Goal: Transaction & Acquisition: Purchase product/service

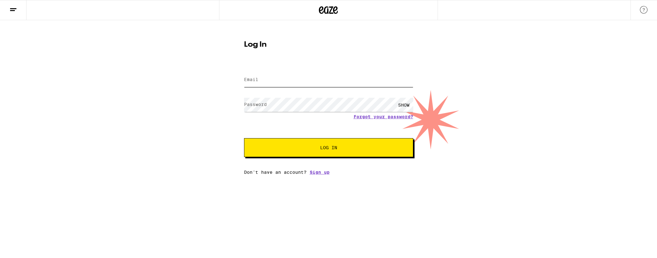
type input "[EMAIL_ADDRESS][DOMAIN_NAME]"
click at [350, 158] on div "Email Email [EMAIL_ADDRESS][DOMAIN_NAME] Password Password SHOW Forgot your pas…" at bounding box center [328, 119] width 169 height 110
click at [348, 155] on button "Log In" at bounding box center [328, 147] width 169 height 19
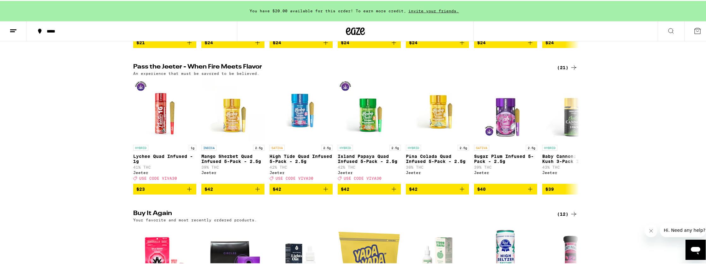
scroll to position [453, 0]
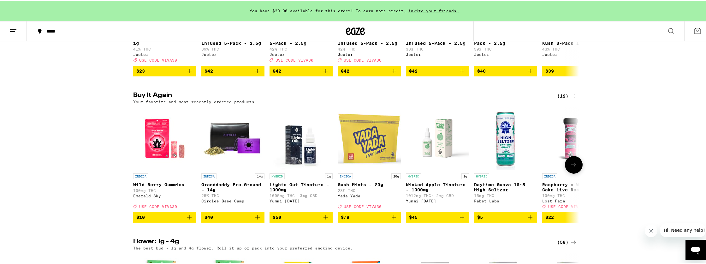
click at [571, 168] on icon at bounding box center [574, 164] width 8 height 8
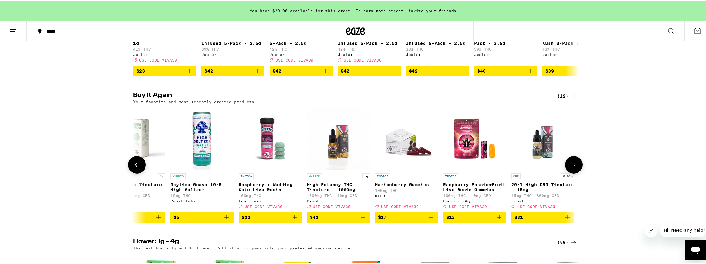
scroll to position [0, 374]
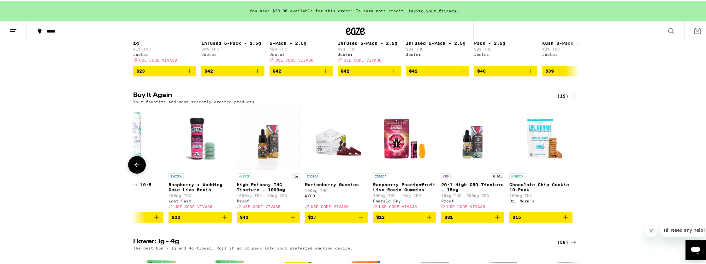
click at [134, 166] on icon at bounding box center [136, 164] width 5 height 4
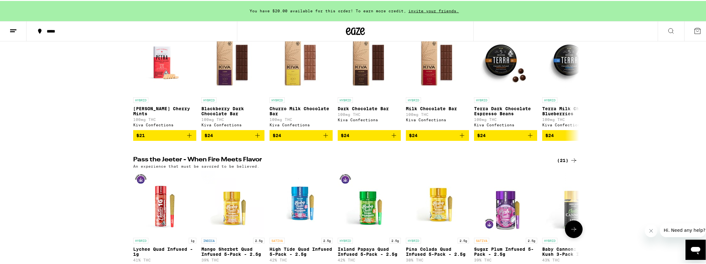
scroll to position [28, 0]
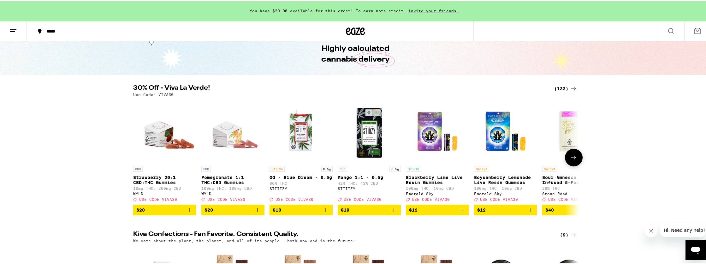
click at [567, 161] on button at bounding box center [574, 157] width 18 height 18
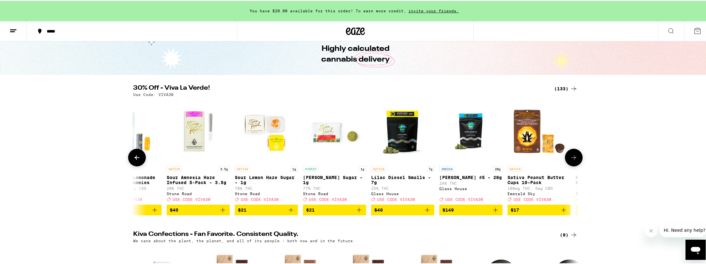
click at [571, 159] on icon at bounding box center [574, 157] width 8 height 8
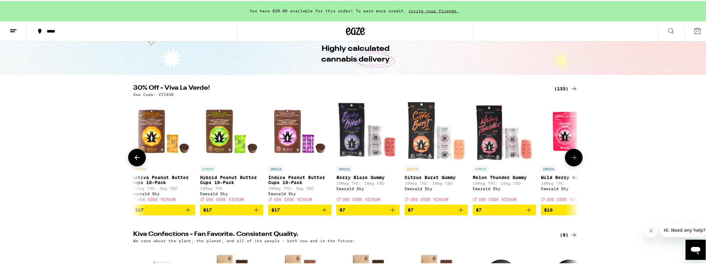
click at [571, 159] on icon at bounding box center [574, 157] width 8 height 8
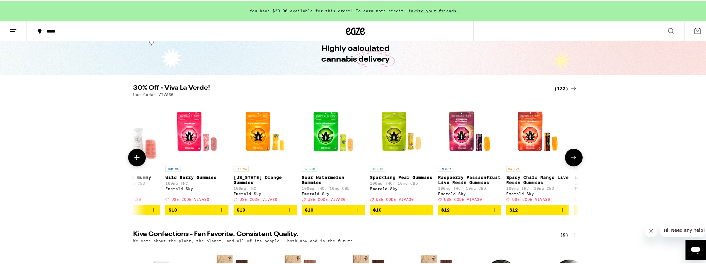
click at [571, 159] on icon at bounding box center [574, 157] width 8 height 8
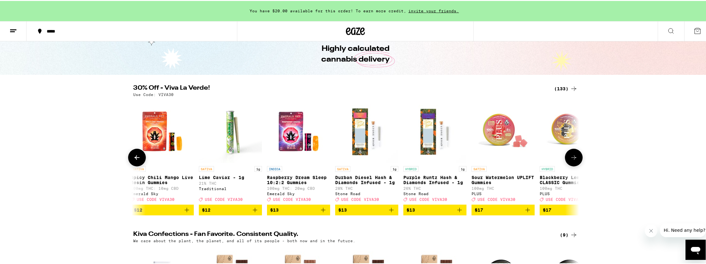
click at [571, 159] on icon at bounding box center [574, 157] width 8 height 8
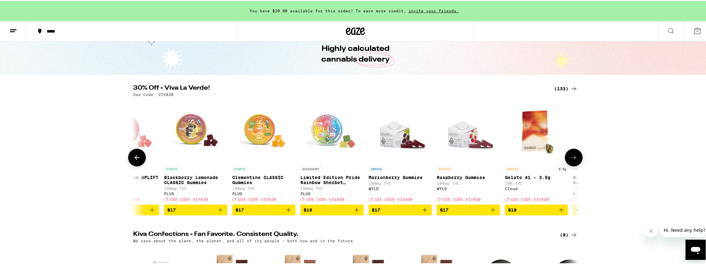
click at [571, 159] on icon at bounding box center [574, 157] width 8 height 8
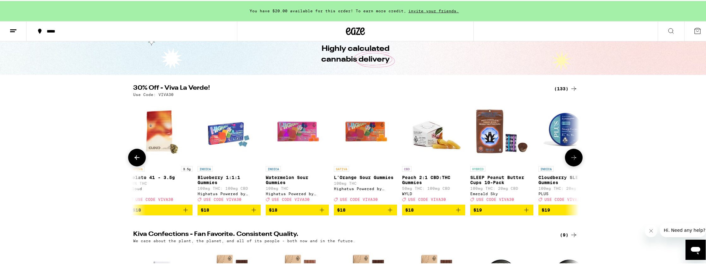
click at [571, 159] on icon at bounding box center [574, 157] width 8 height 8
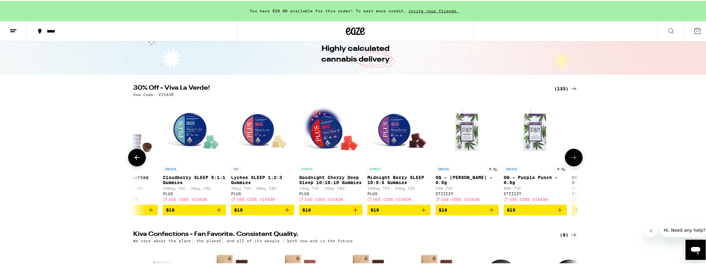
click at [571, 159] on icon at bounding box center [574, 157] width 8 height 8
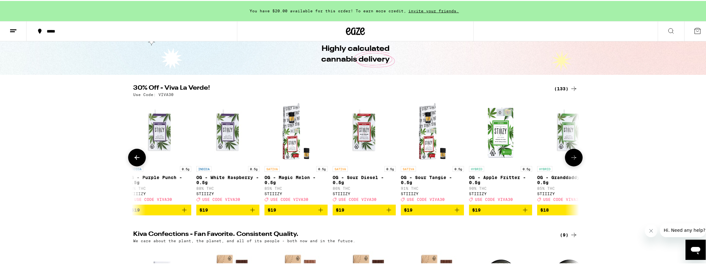
click at [571, 159] on icon at bounding box center [574, 157] width 8 height 8
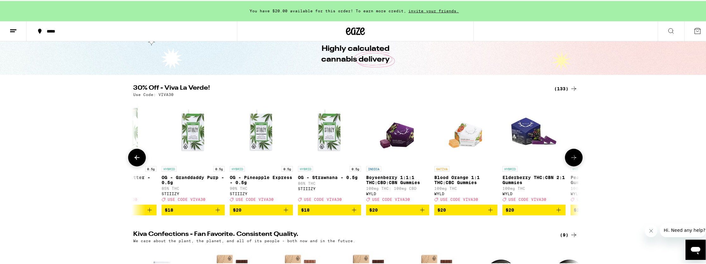
click at [571, 159] on icon at bounding box center [574, 157] width 8 height 8
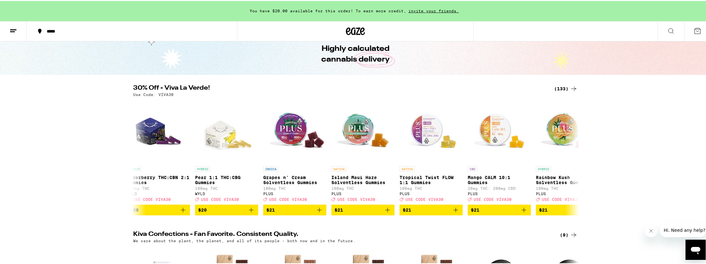
click at [564, 88] on div "(133)" at bounding box center [565, 88] width 23 height 8
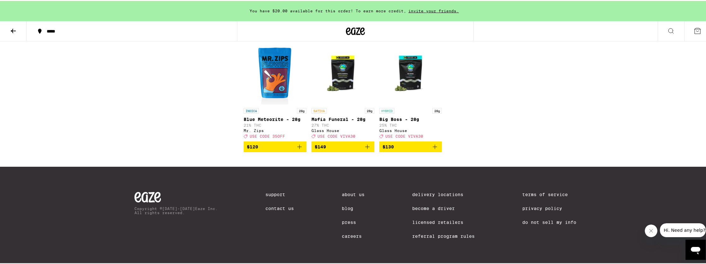
scroll to position [3173, 0]
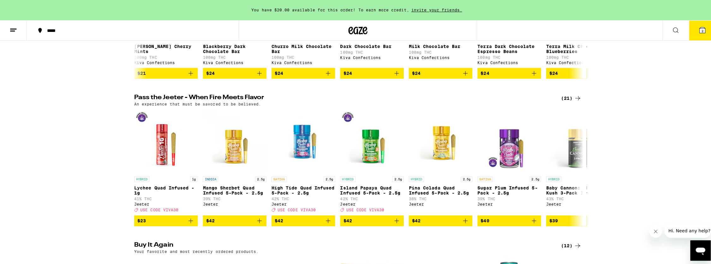
scroll to position [515, 0]
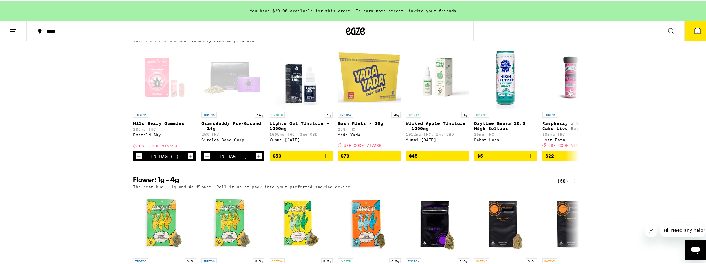
click at [656, 31] on icon at bounding box center [697, 30] width 6 height 6
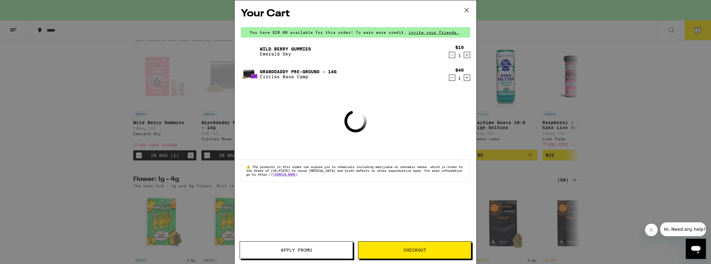
click at [452, 54] on icon "Decrement" at bounding box center [452, 55] width 6 height 8
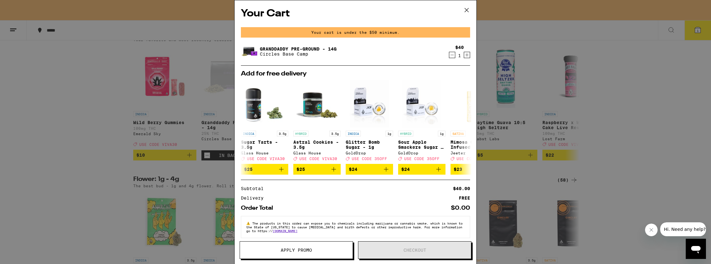
click at [450, 57] on icon "Decrement" at bounding box center [452, 55] width 6 height 8
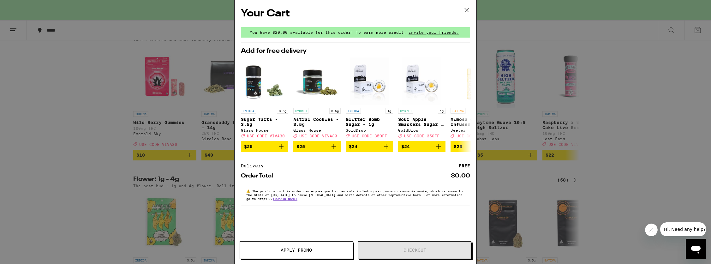
click at [468, 9] on icon at bounding box center [466, 9] width 9 height 9
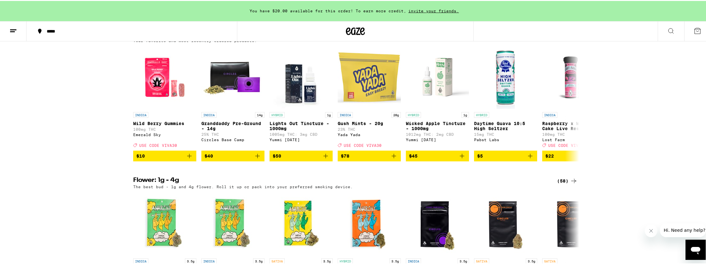
click at [389, 175] on div "Your Cart You have $20.00 available for this order! To earn more credit, invite…" at bounding box center [355, 132] width 711 height 264
click at [390, 159] on icon "Add to bag" at bounding box center [394, 155] width 8 height 8
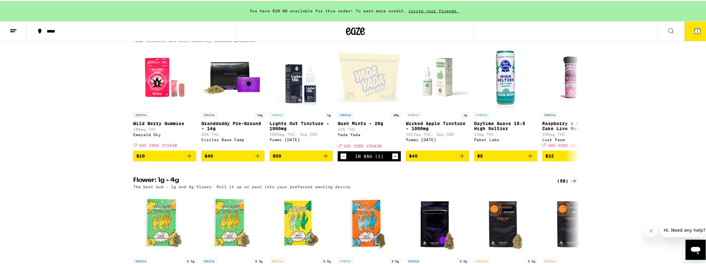
click at [656, 30] on button "1" at bounding box center [697, 31] width 27 height 20
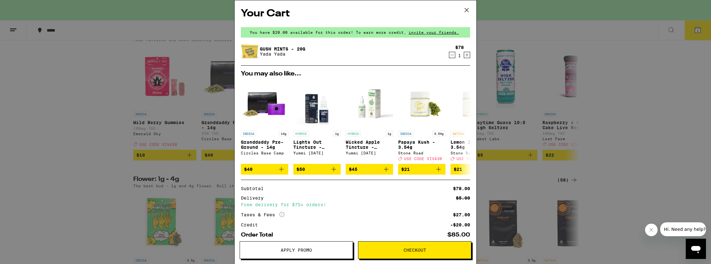
scroll to position [36, 0]
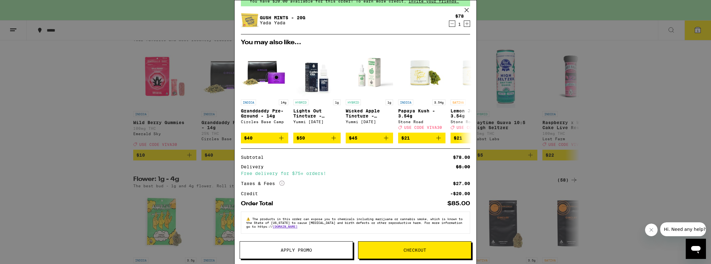
click at [309, 251] on span "Apply Promo" at bounding box center [296, 250] width 31 height 4
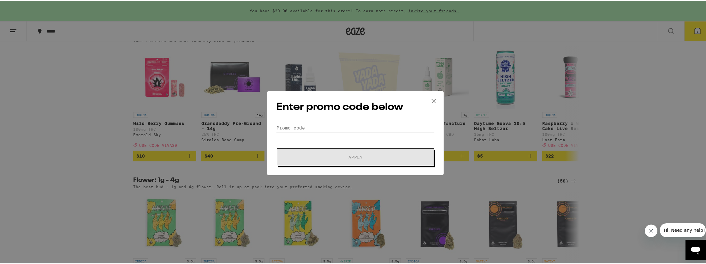
click at [320, 126] on input "Promo Code" at bounding box center [355, 126] width 158 height 9
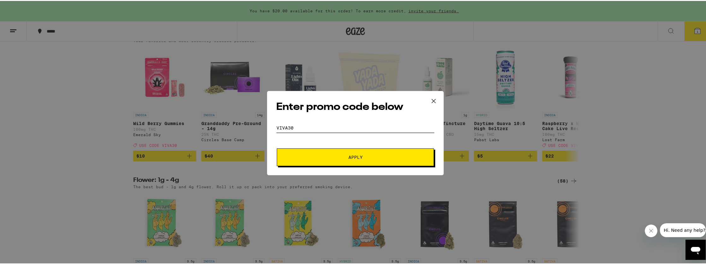
type input "VIVA30"
click at [334, 155] on span "Apply" at bounding box center [355, 156] width 114 height 4
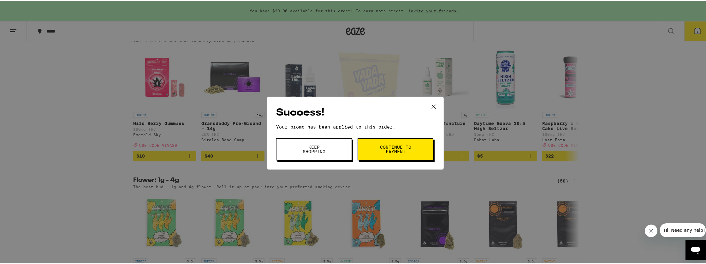
click at [434, 101] on icon at bounding box center [433, 105] width 9 height 9
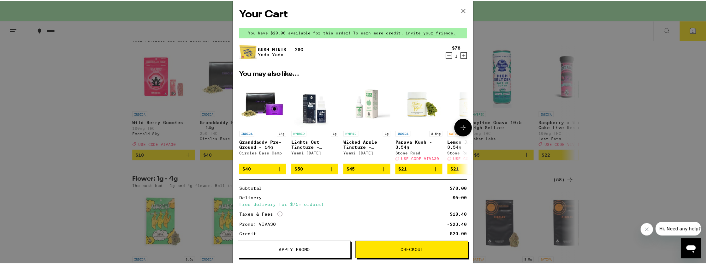
scroll to position [46, 0]
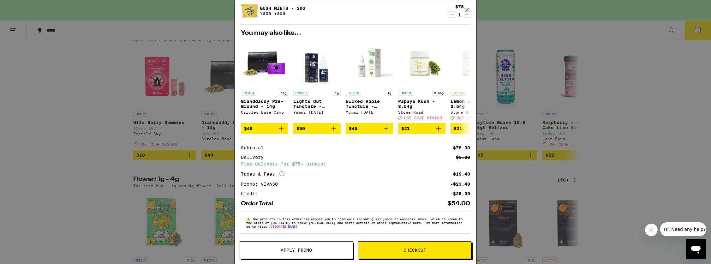
click at [468, 10] on icon at bounding box center [466, 9] width 9 height 9
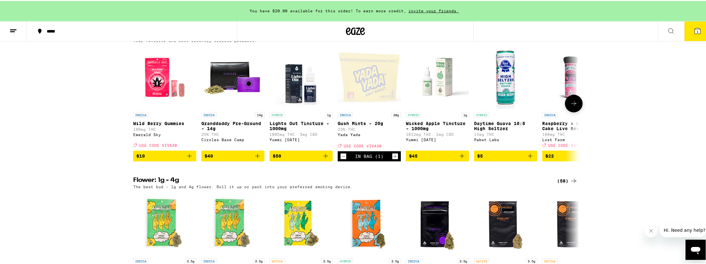
click at [572, 106] on icon at bounding box center [574, 103] width 8 height 8
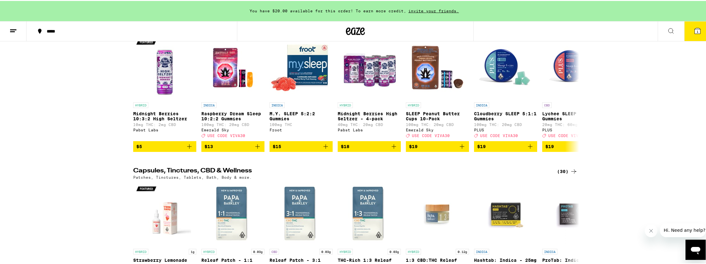
scroll to position [2405, 0]
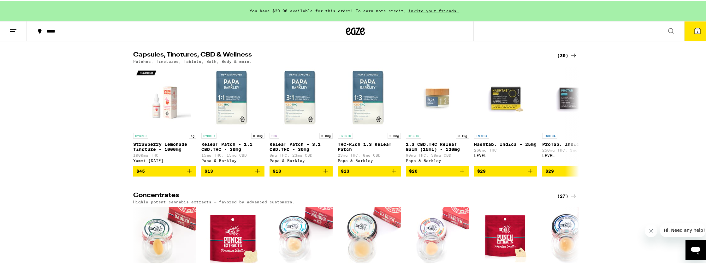
click at [561, 58] on div "(30)" at bounding box center [567, 55] width 21 height 8
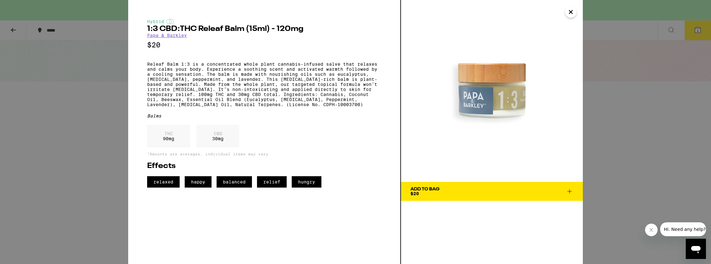
click at [572, 14] on icon "Close" at bounding box center [571, 11] width 8 height 9
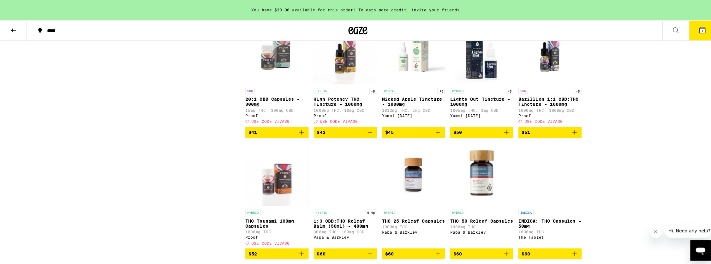
scroll to position [387, 0]
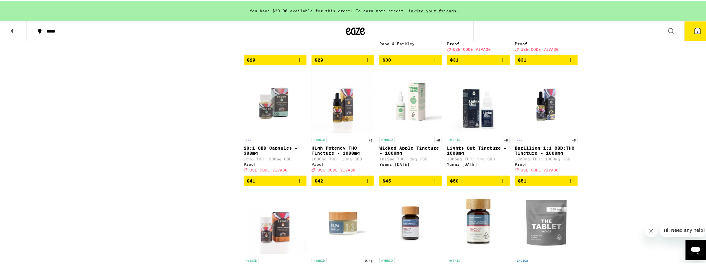
click at [363, 184] on icon "Add to bag" at bounding box center [367, 180] width 8 height 8
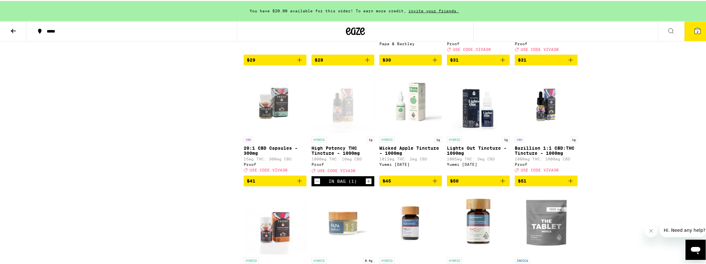
click at [656, 33] on icon at bounding box center [698, 30] width 8 height 8
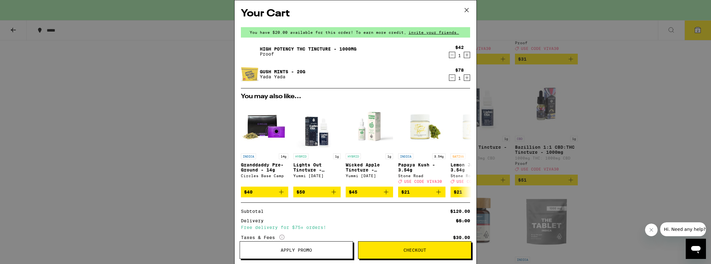
click at [449, 55] on icon "Decrement" at bounding box center [452, 55] width 6 height 8
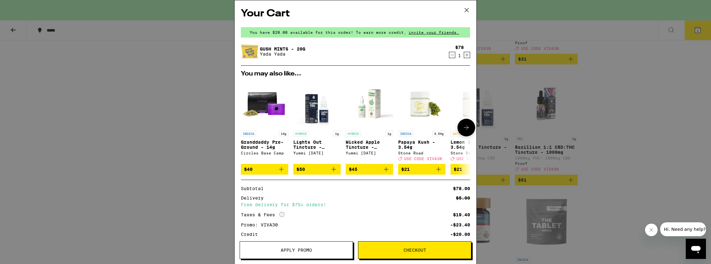
click at [462, 131] on icon at bounding box center [466, 128] width 8 height 8
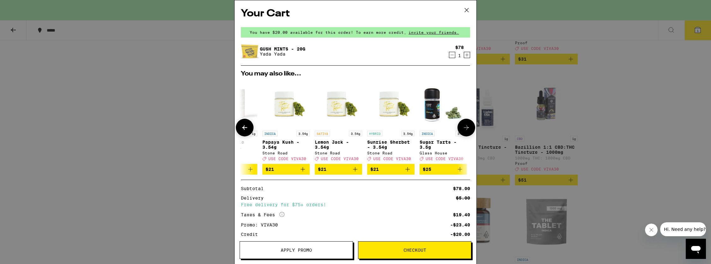
scroll to position [0, 156]
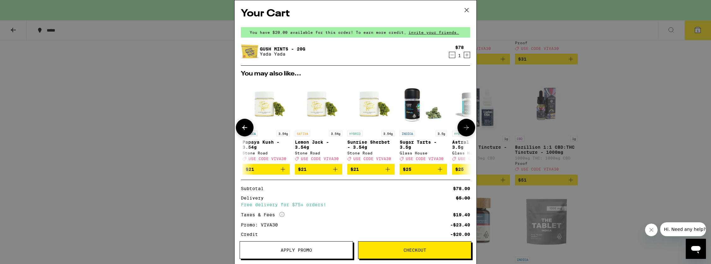
click at [464, 130] on icon at bounding box center [466, 128] width 8 height 8
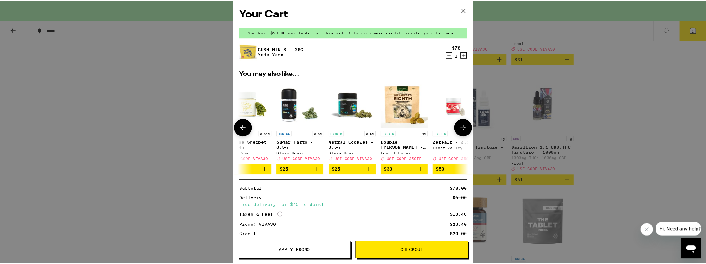
scroll to position [0, 299]
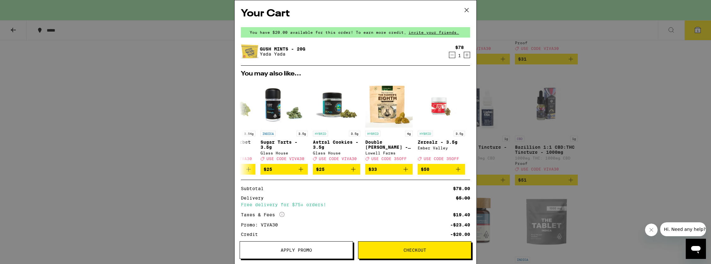
click at [469, 10] on icon at bounding box center [466, 9] width 9 height 9
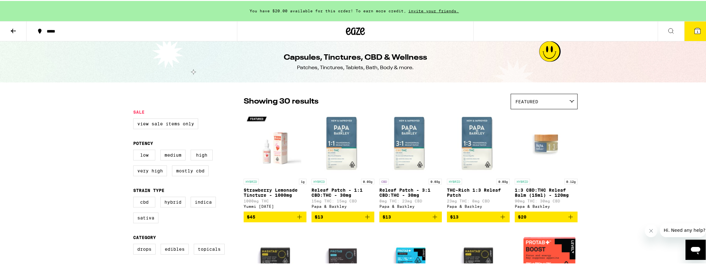
click at [352, 11] on span "You have $20.00 available for this order! To earn more credit," at bounding box center [328, 10] width 157 height 4
click at [319, 12] on span "You have $20.00 available for this order! To earn more credit," at bounding box center [328, 10] width 157 height 4
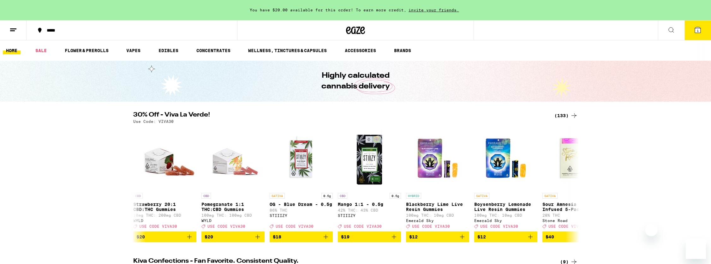
click at [304, 11] on span "You have $20.00 available for this order! To earn more credit," at bounding box center [328, 10] width 157 height 4
click at [304, 11] on div "Share the Moment The best moments in life are shared. Send a friend $30 in Eaze…" at bounding box center [355, 132] width 711 height 264
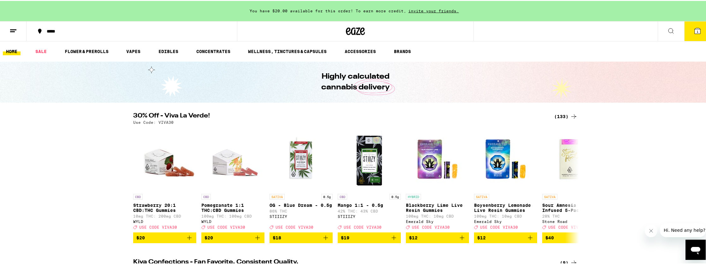
click at [303, 11] on div "Share the Moment The best moments in life are shared. Send a friend $30 in Eaze…" at bounding box center [355, 132] width 711 height 264
click at [297, 10] on span "You have $20.00 available for this order! To earn more credit," at bounding box center [328, 10] width 157 height 4
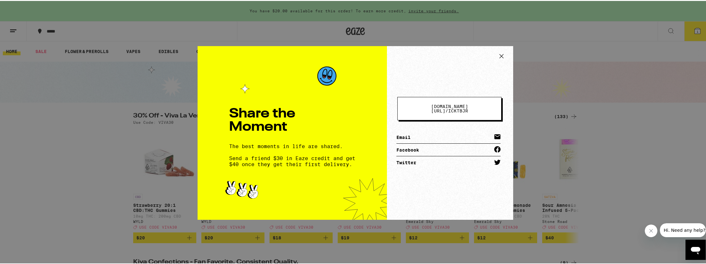
click at [297, 10] on div "Share the Moment The best moments in life are shared. Send a friend $30 in Eaze…" at bounding box center [355, 132] width 711 height 264
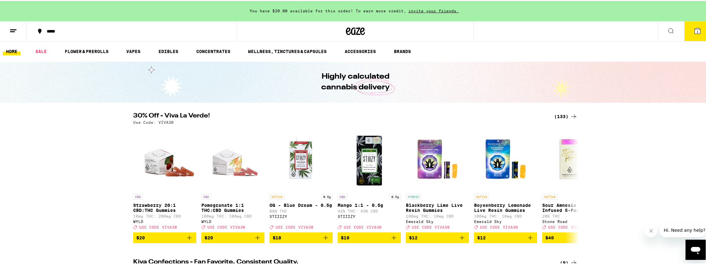
click at [690, 34] on button "1" at bounding box center [697, 31] width 27 height 20
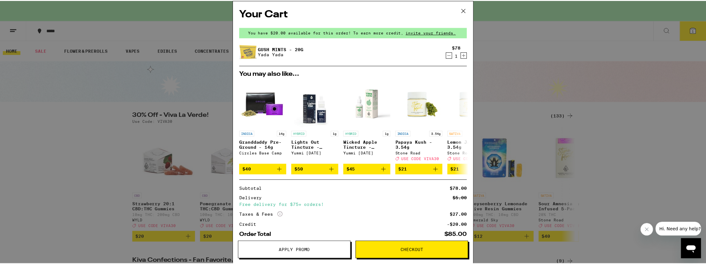
scroll to position [36, 0]
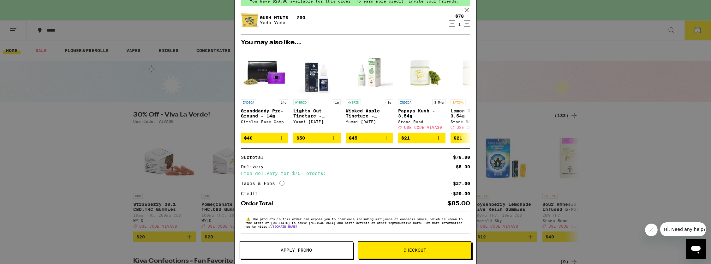
click at [304, 248] on span "Apply Promo" at bounding box center [296, 250] width 31 height 4
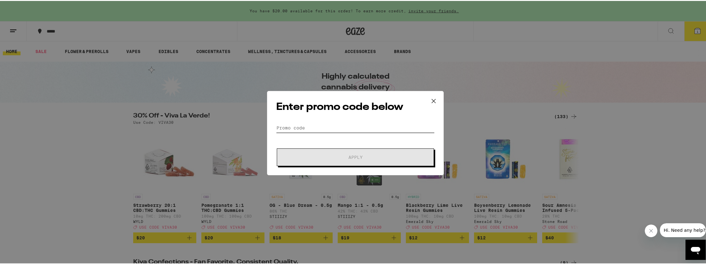
click at [310, 126] on input "Promo Code" at bounding box center [355, 126] width 158 height 9
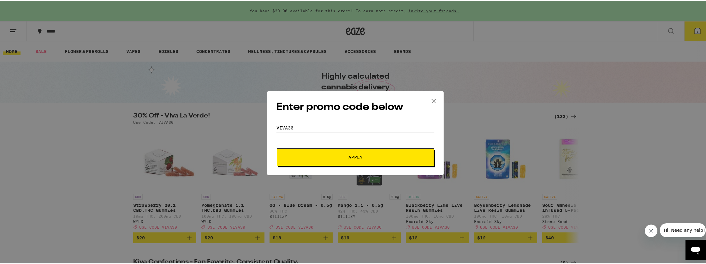
type input "VIVA30"
click at [348, 155] on span "Apply" at bounding box center [355, 156] width 14 height 4
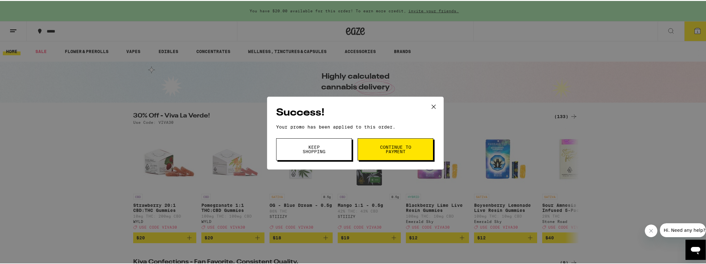
click at [385, 153] on span "Continue to payment" at bounding box center [395, 148] width 32 height 9
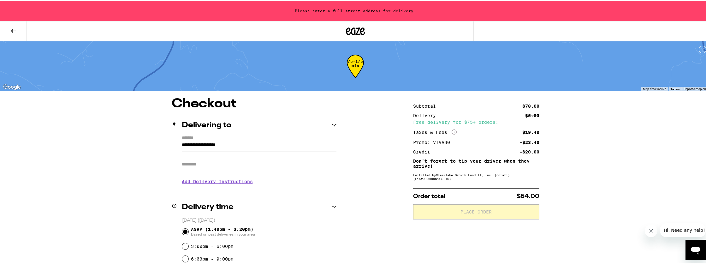
drag, startPoint x: 258, startPoint y: 145, endPoint x: 158, endPoint y: 144, distance: 100.0
click at [158, 144] on div "**********" at bounding box center [355, 263] width 454 height 333
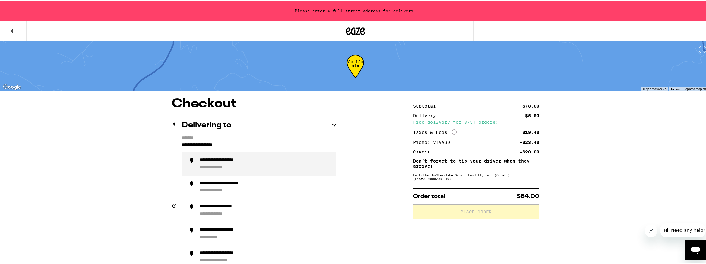
click at [208, 165] on div "**********" at bounding box center [220, 167] width 40 height 6
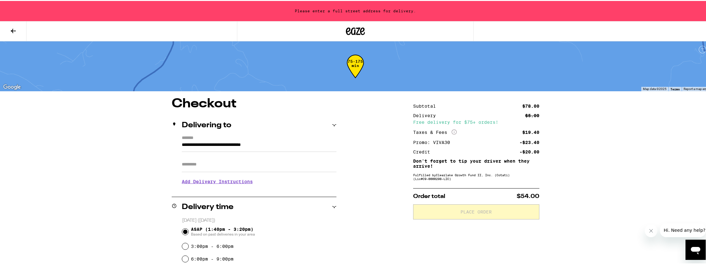
type input "**********"
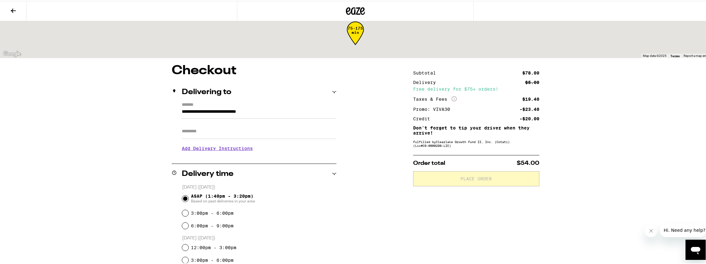
scroll to position [57, 0]
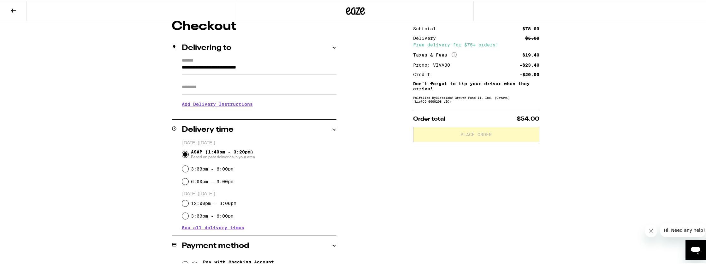
click at [195, 152] on span "ASAP (1:40pm - 3:20pm) Based on past deliveries in your area" at bounding box center [223, 153] width 64 height 10
click at [188, 152] on input "ASAP (1:40pm - 3:20pm) Based on past deliveries in your area" at bounding box center [185, 153] width 6 height 6
click at [370, 187] on div "**********" at bounding box center [355, 185] width 454 height 333
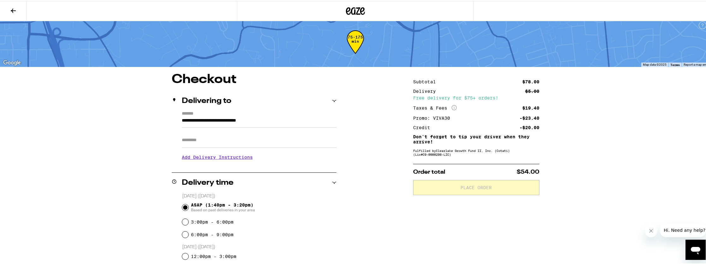
scroll to position [145, 0]
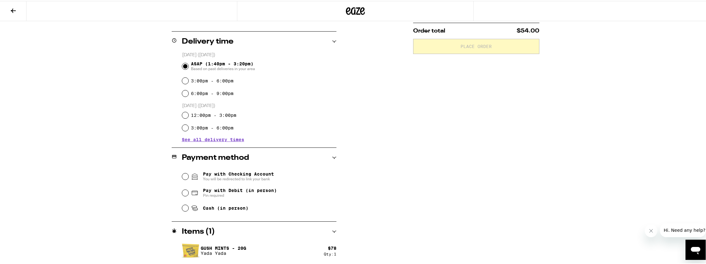
click at [231, 207] on span "Cash (in person)" at bounding box center [225, 206] width 45 height 5
click at [188, 207] on input "Cash (in person)" at bounding box center [185, 207] width 6 height 6
radio input "true"
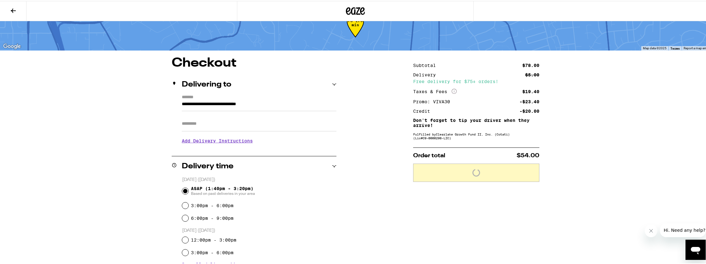
scroll to position [0, 0]
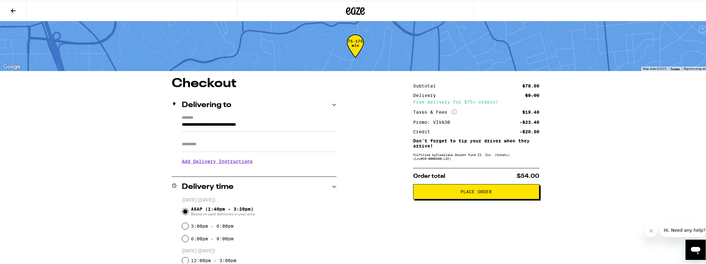
click at [240, 162] on h3 "Add Delivery Instructions" at bounding box center [259, 160] width 155 height 15
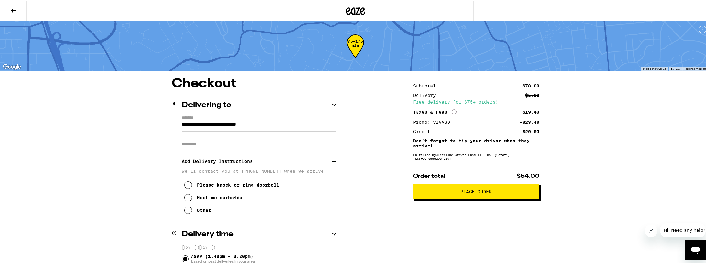
click at [197, 211] on div "Other" at bounding box center [204, 209] width 14 height 5
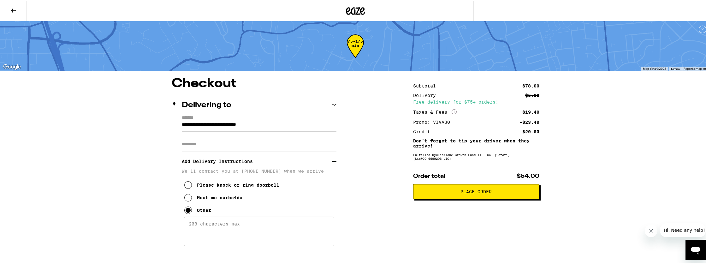
click at [207, 231] on textarea "Enter any other delivery instructions you want driver to know" at bounding box center [259, 231] width 150 height 30
type textarea "Please tell the driver to bring change for a $100"
click at [445, 193] on span "Place Order" at bounding box center [475, 190] width 115 height 4
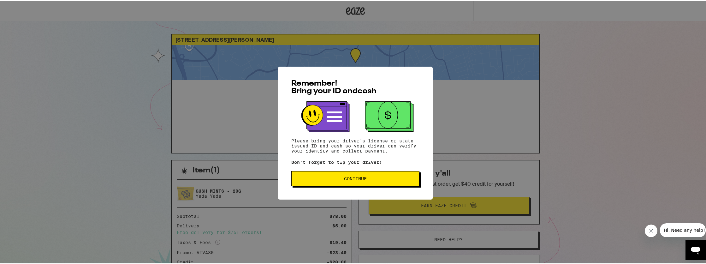
click at [367, 173] on button "Continue" at bounding box center [355, 177] width 128 height 15
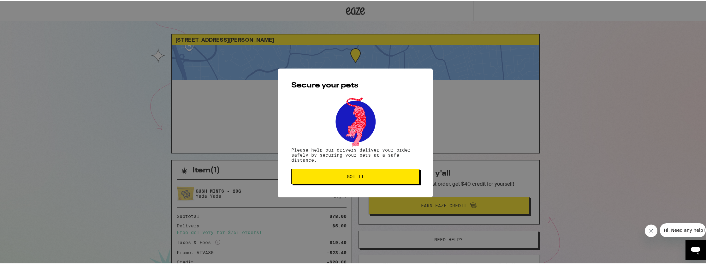
click at [368, 178] on span "Got it" at bounding box center [355, 175] width 117 height 4
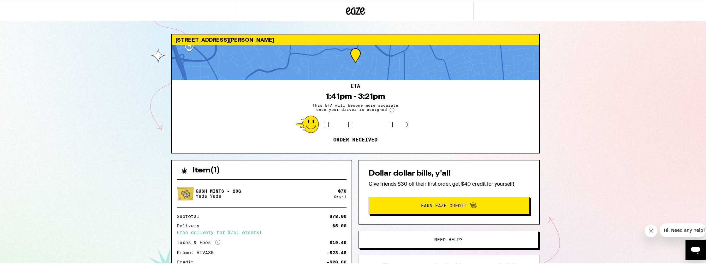
click at [103, 70] on div "4925 Montecito Ave Santa Rosa 95404 ETA 1:41pm - 3:21pm This ETA will become mo…" at bounding box center [355, 172] width 711 height 344
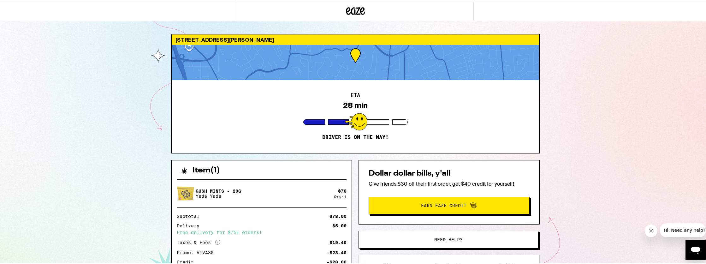
scroll to position [81, 0]
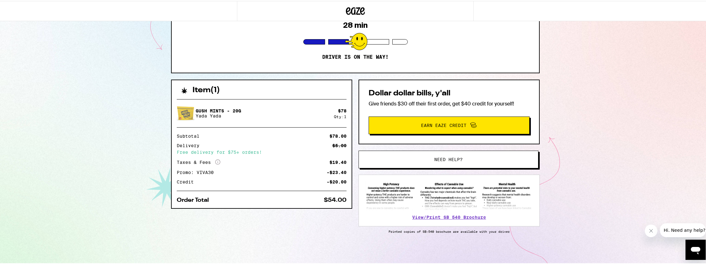
click at [173, 172] on div "Gush Mints - 20g Yada Yada $ 78 Qty: 1 Subtotal $78.00 Delivery $5.00 Free deli…" at bounding box center [262, 150] width 180 height 114
